Goal: Information Seeking & Learning: Learn about a topic

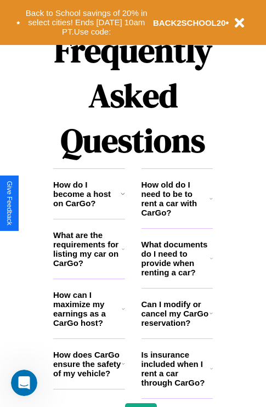
scroll to position [1329, 0]
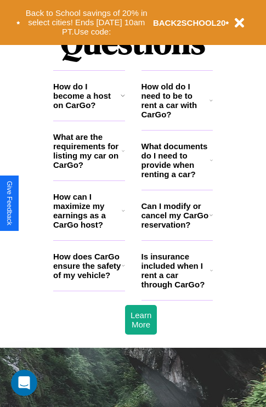
click at [177, 178] on h3 "What documents do I need to provide when renting a car?" at bounding box center [176, 160] width 69 height 37
click at [211, 275] on icon at bounding box center [211, 270] width 3 height 9
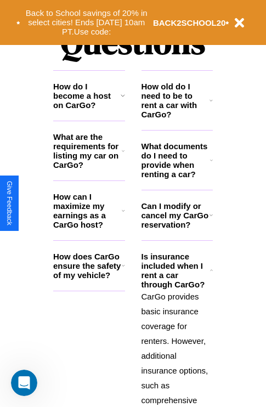
click at [177, 178] on h3 "What documents do I need to provide when renting a car?" at bounding box center [176, 160] width 69 height 37
click at [177, 118] on h3 "How old do I need to be to rent a car with CarGo?" at bounding box center [176, 100] width 69 height 37
